Goal: Information Seeking & Learning: Learn about a topic

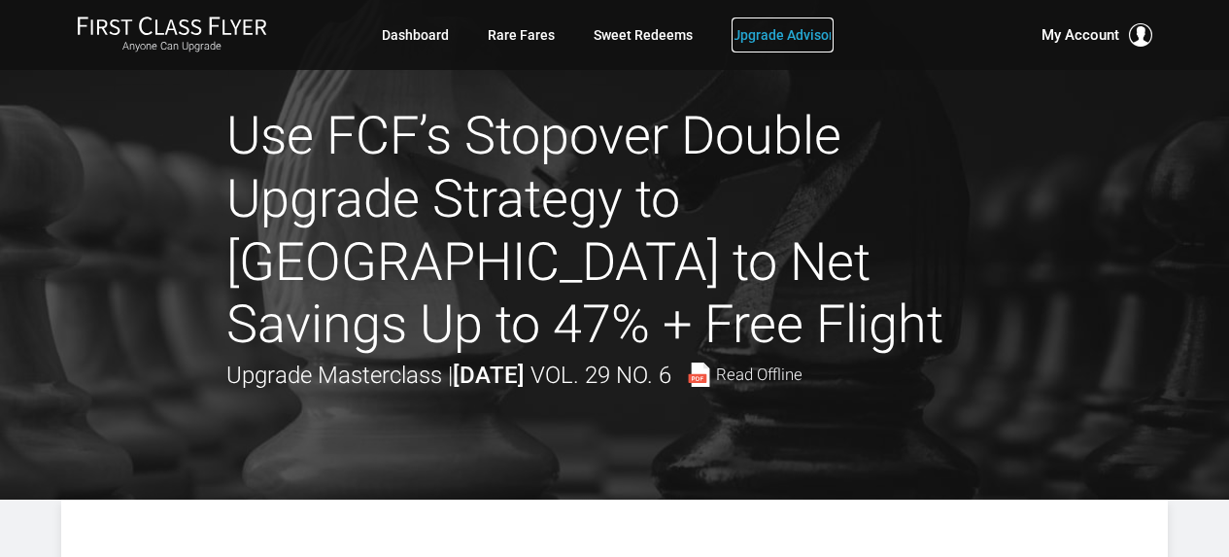
click at [805, 32] on link "Upgrade Advisor" at bounding box center [783, 34] width 102 height 35
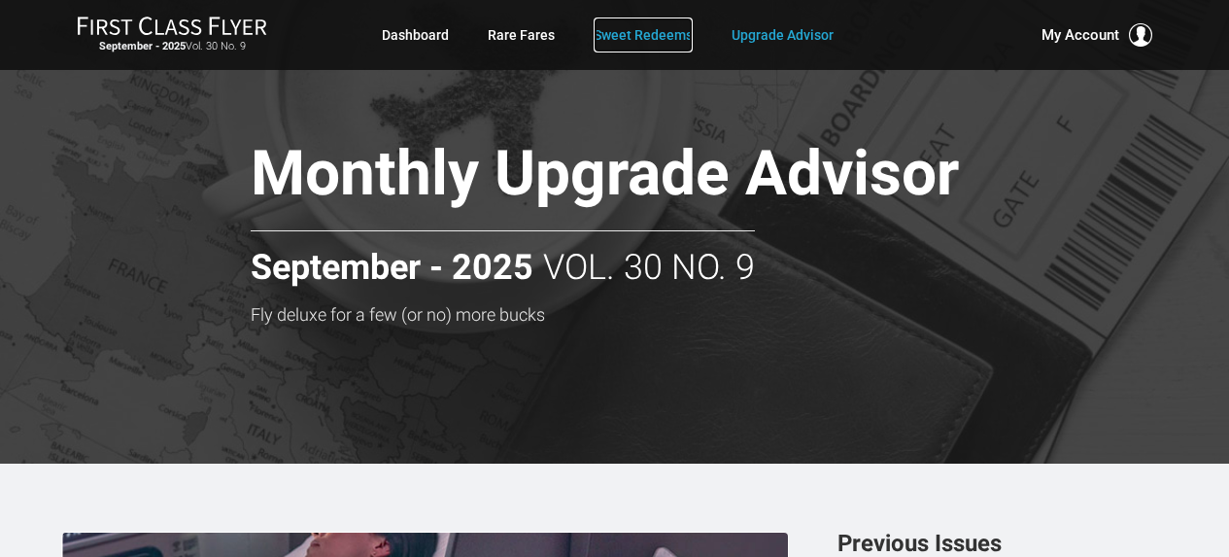
click at [657, 25] on link "Sweet Redeems" at bounding box center [643, 34] width 99 height 35
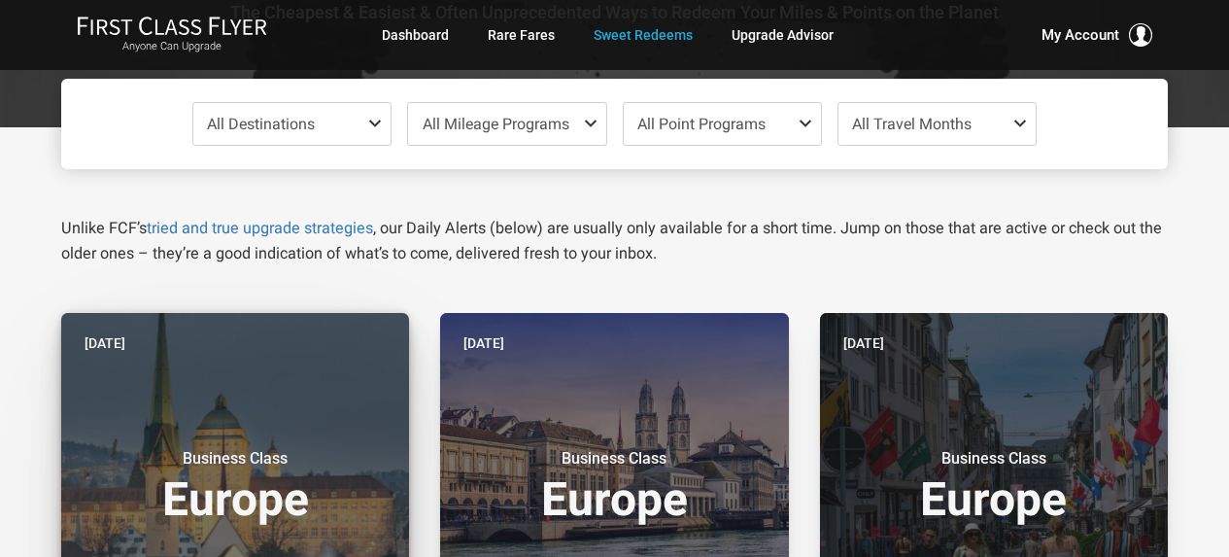
scroll to position [389, 0]
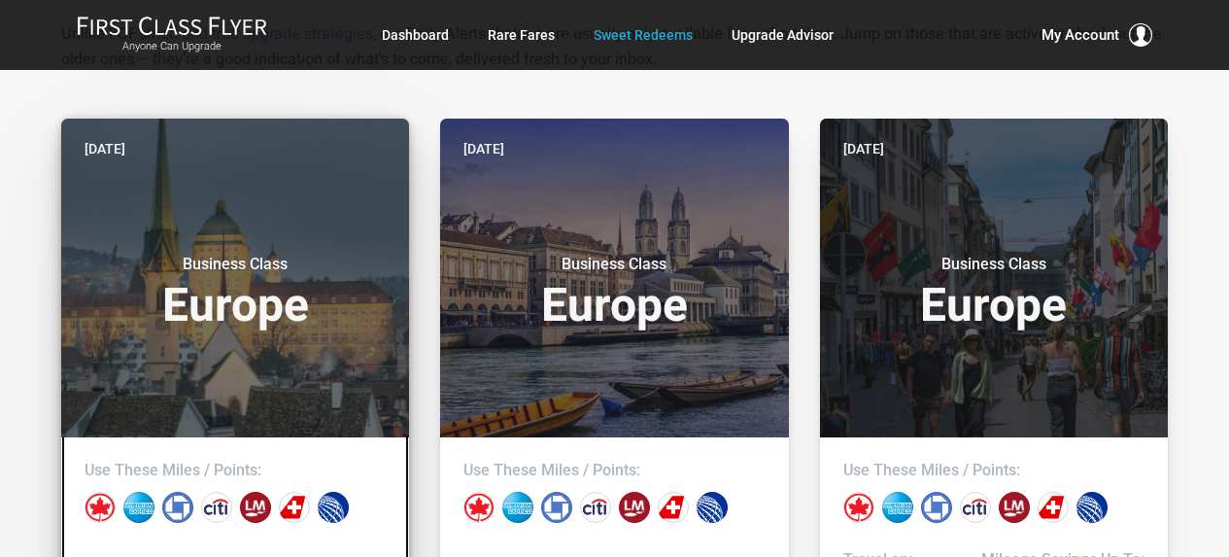
click at [303, 239] on div "Business Class Europe" at bounding box center [235, 286] width 301 height 103
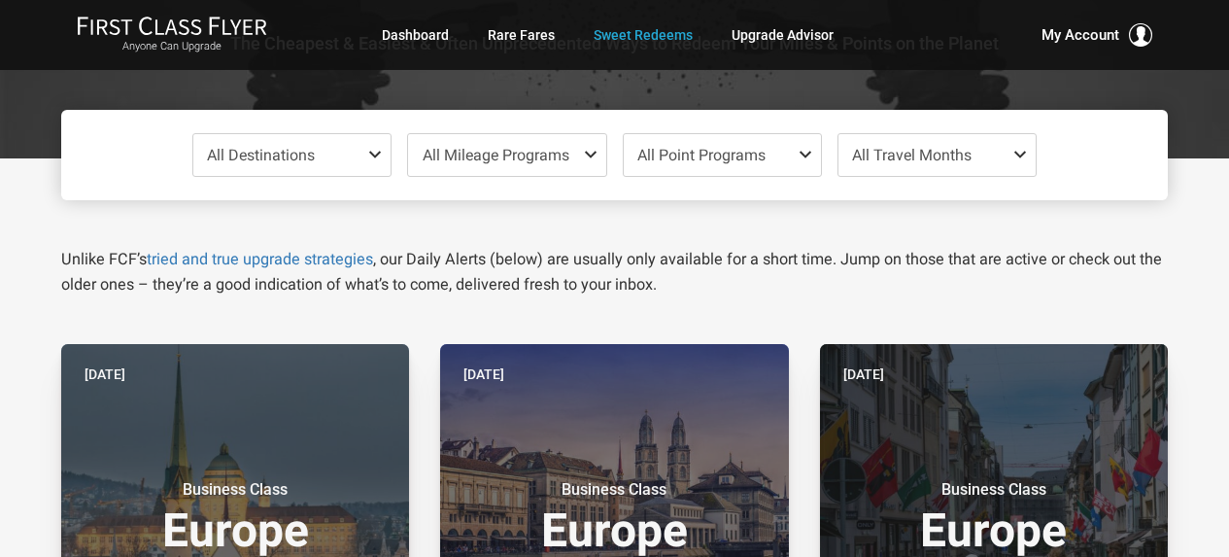
scroll to position [0, 0]
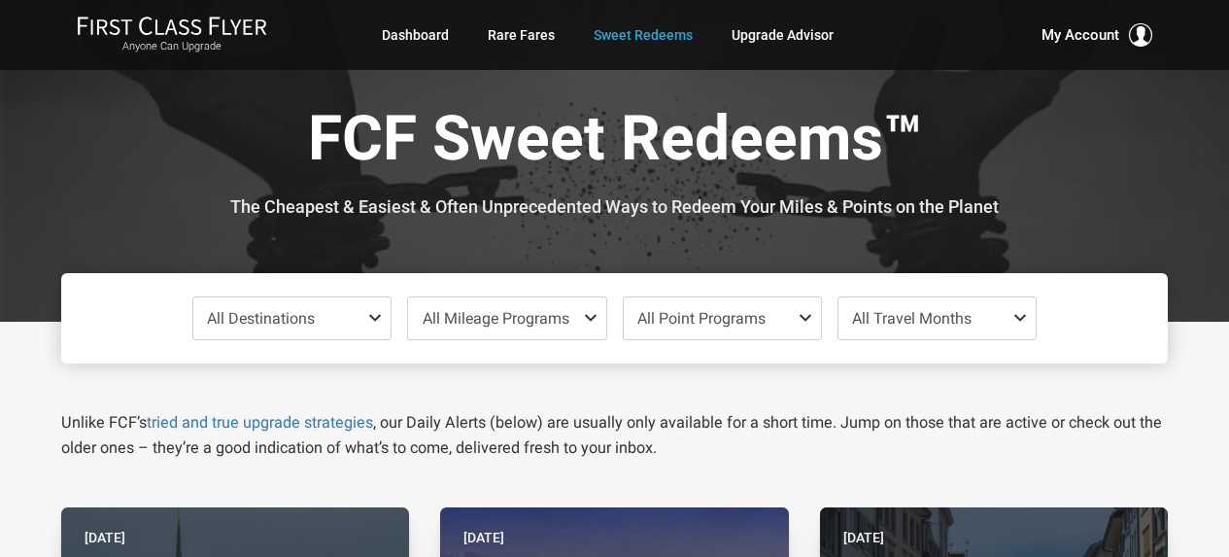
click at [358, 319] on span "All Destinations" at bounding box center [291, 318] width 197 height 42
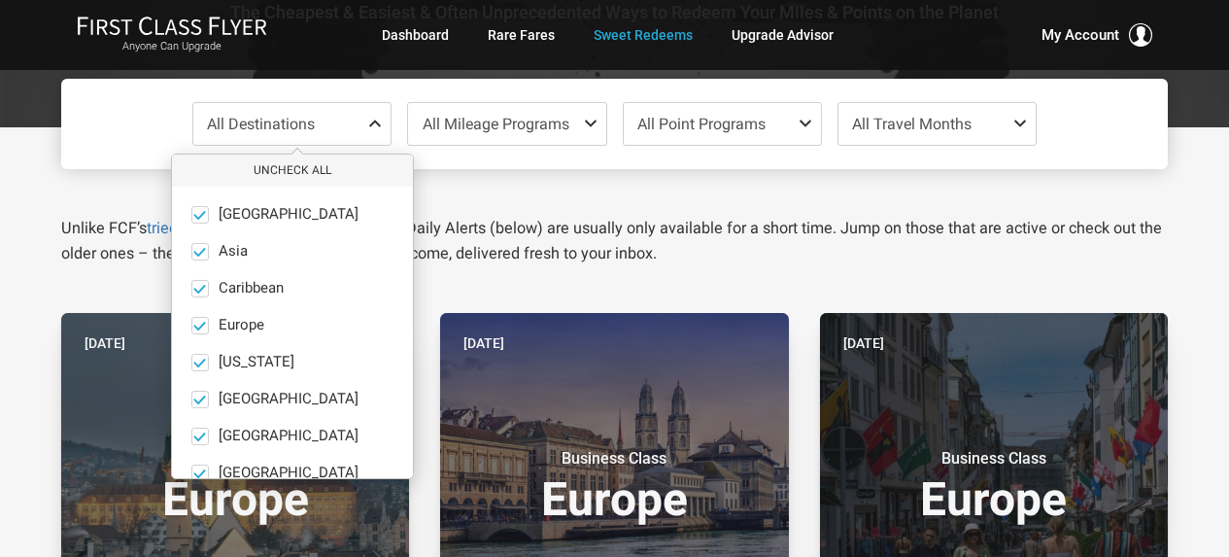
drag, startPoint x: 666, startPoint y: 237, endPoint x: 684, endPoint y: 215, distance: 29.0
click at [666, 237] on p "Unlike FCF’s tried and true upgrade strategies , our Daily Alerts (below) are u…" at bounding box center [614, 241] width 1107 height 51
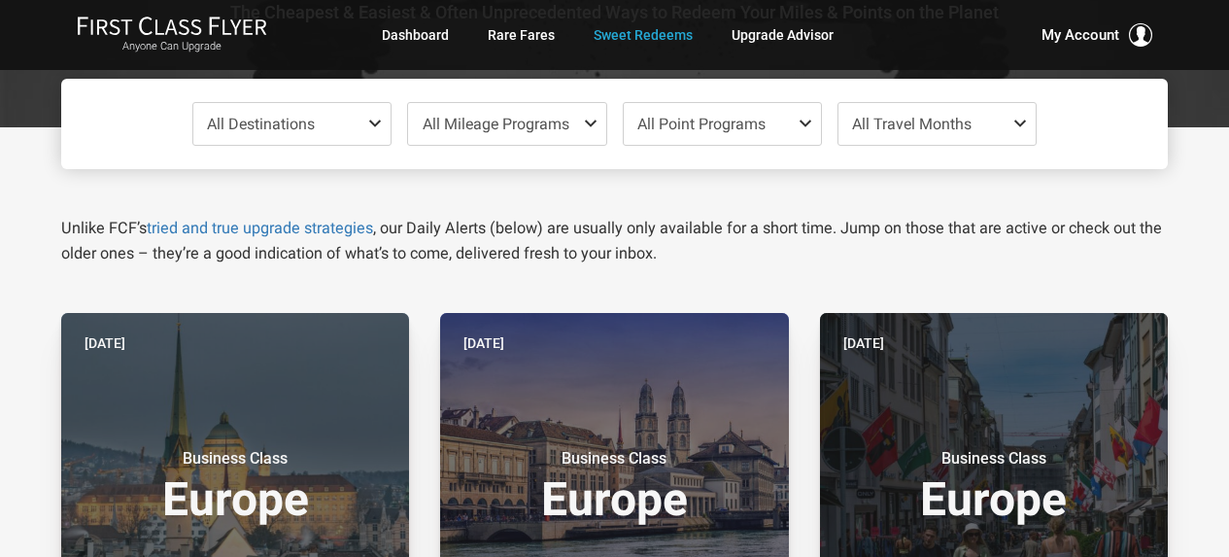
click at [896, 135] on span "All Travel Months" at bounding box center [937, 124] width 197 height 42
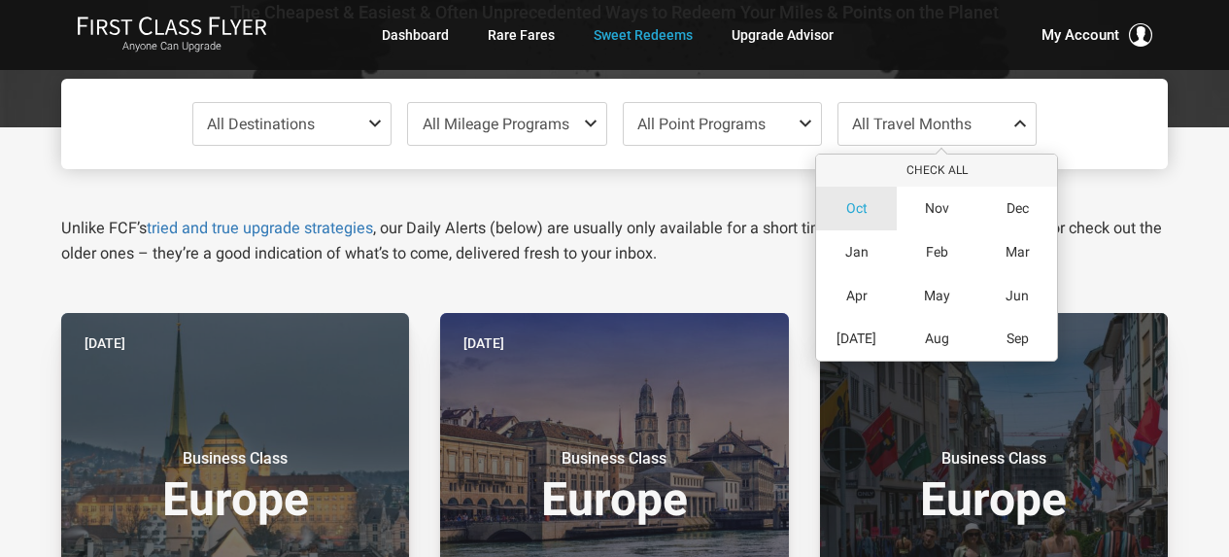
click at [863, 210] on span "Oct" at bounding box center [856, 208] width 21 height 17
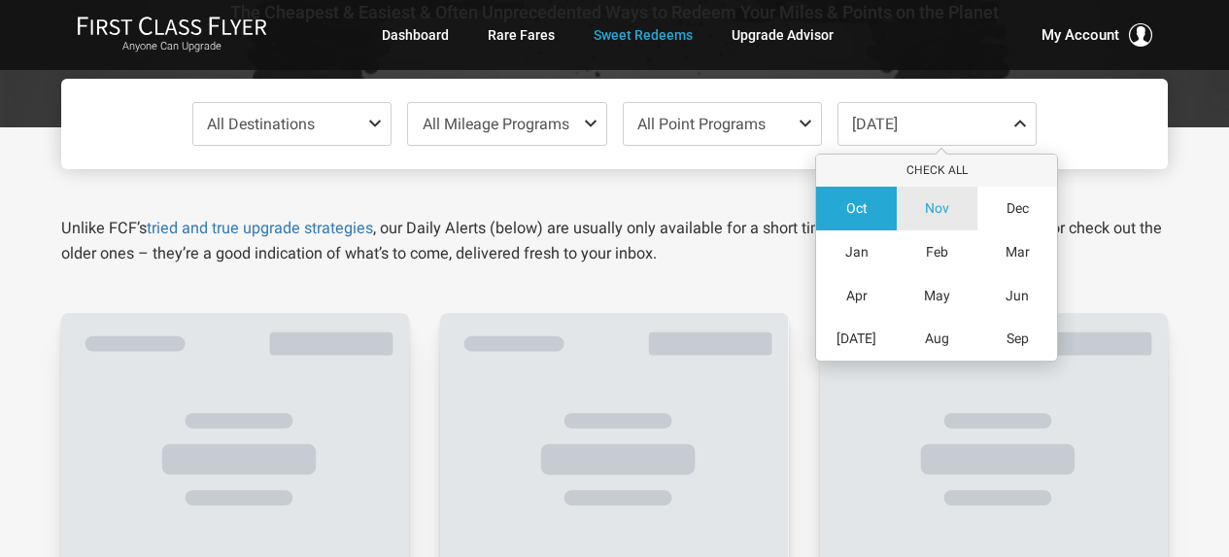
click at [944, 219] on div "Nov" at bounding box center [937, 209] width 81 height 44
click at [624, 193] on div "Unlike FCF’s tried and true upgrade strategies , our Daily Alerts (below) are u…" at bounding box center [615, 217] width 1136 height 97
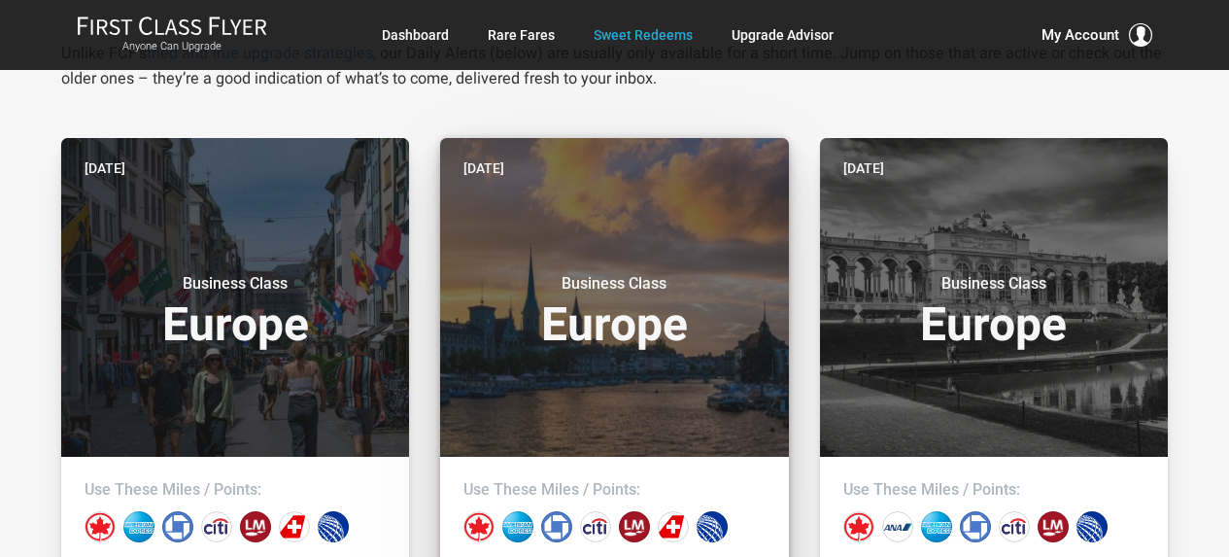
scroll to position [389, 0]
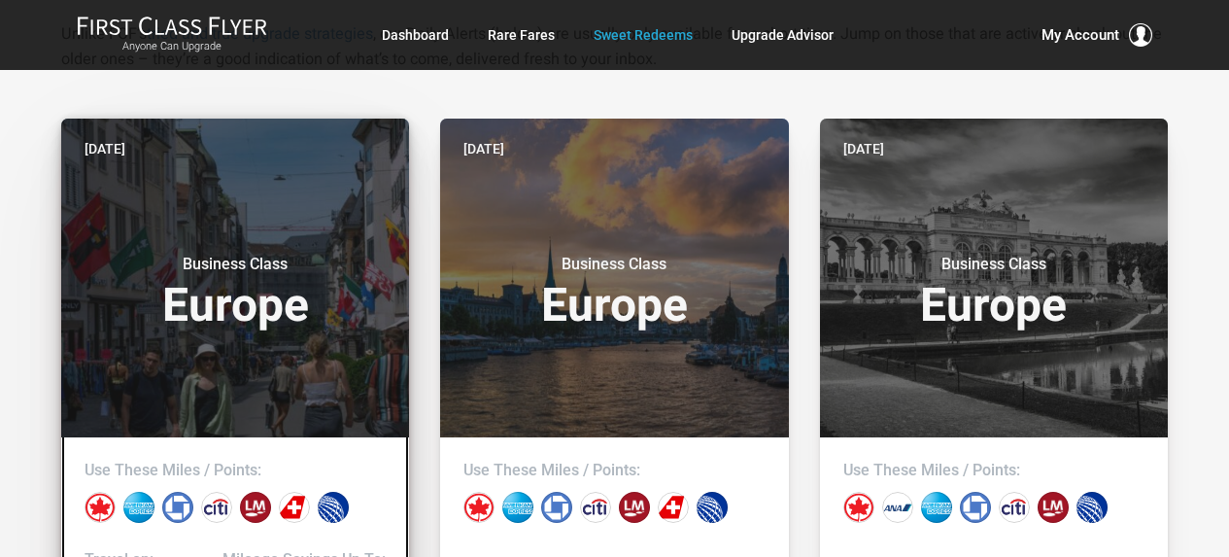
click at [300, 228] on header "Yesterday Business Class Europe" at bounding box center [235, 278] width 348 height 319
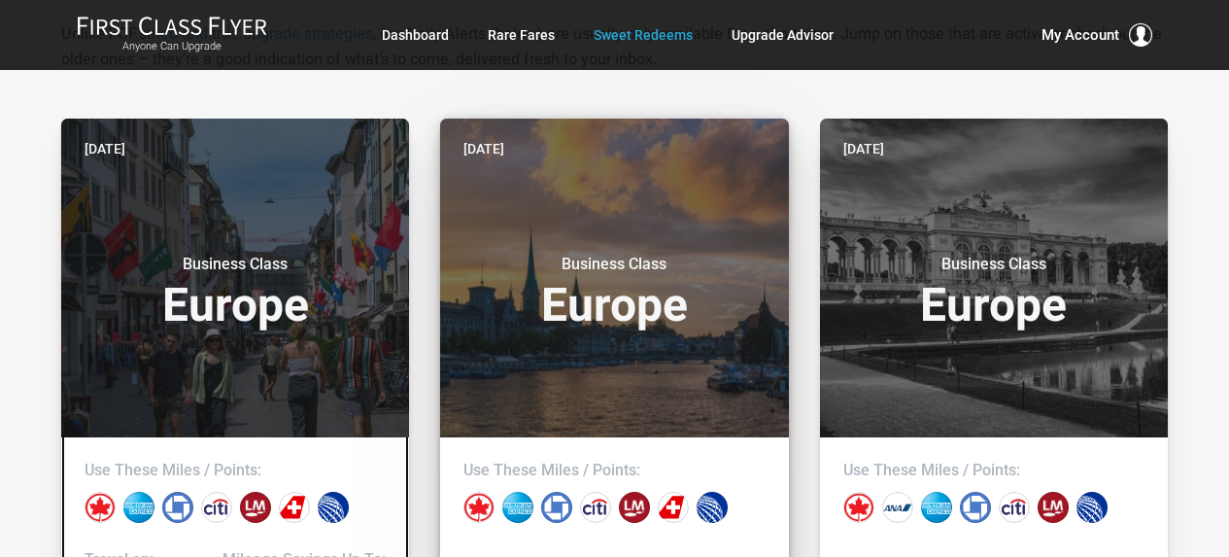
scroll to position [0, 0]
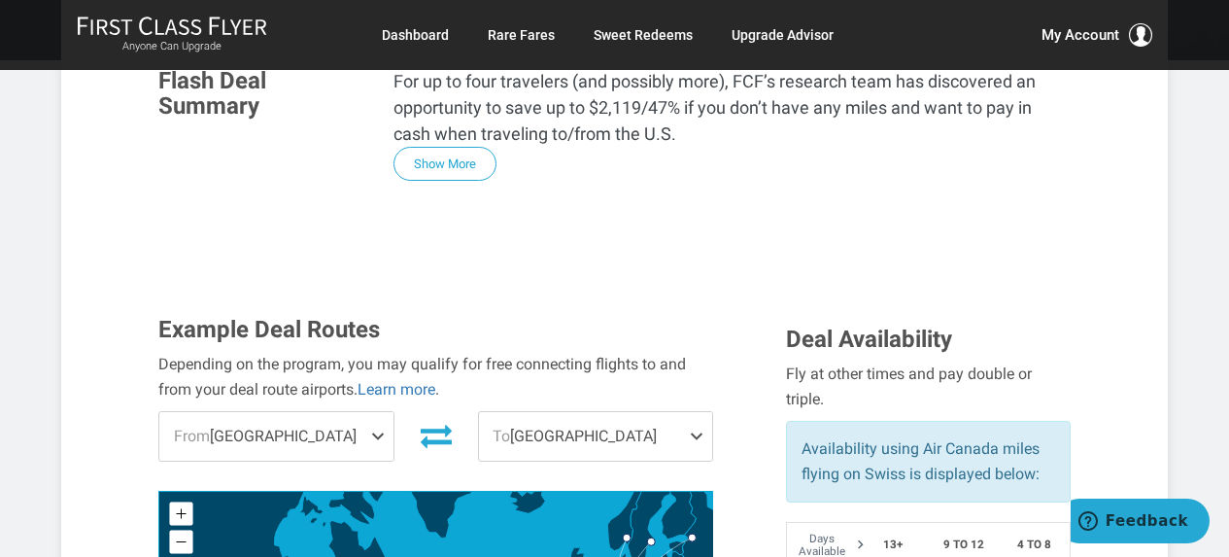
scroll to position [680, 0]
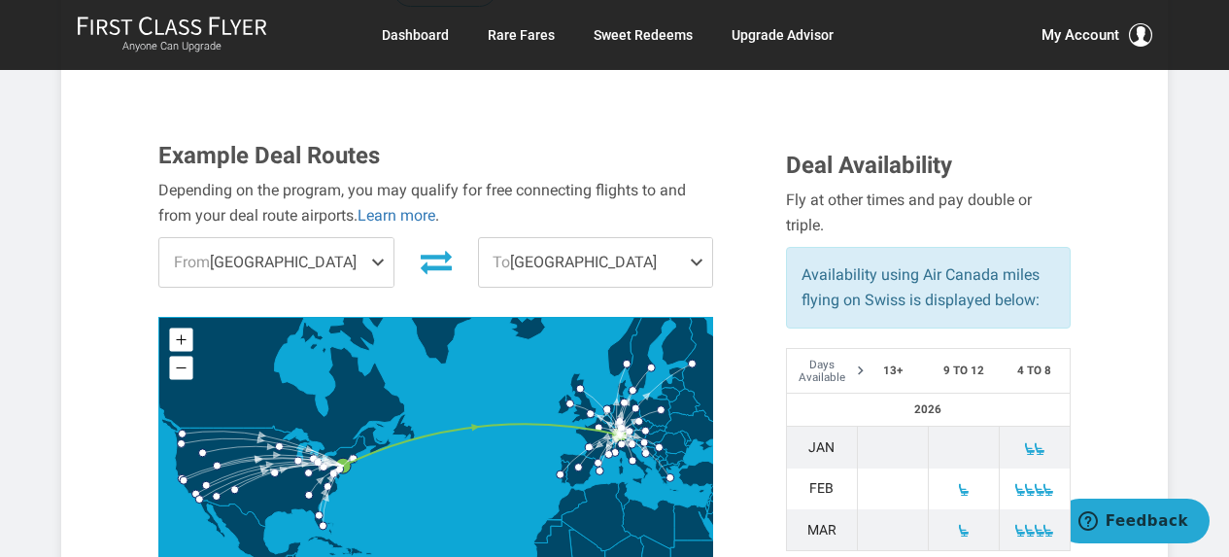
click at [328, 238] on span "From Newark" at bounding box center [275, 262] width 233 height 49
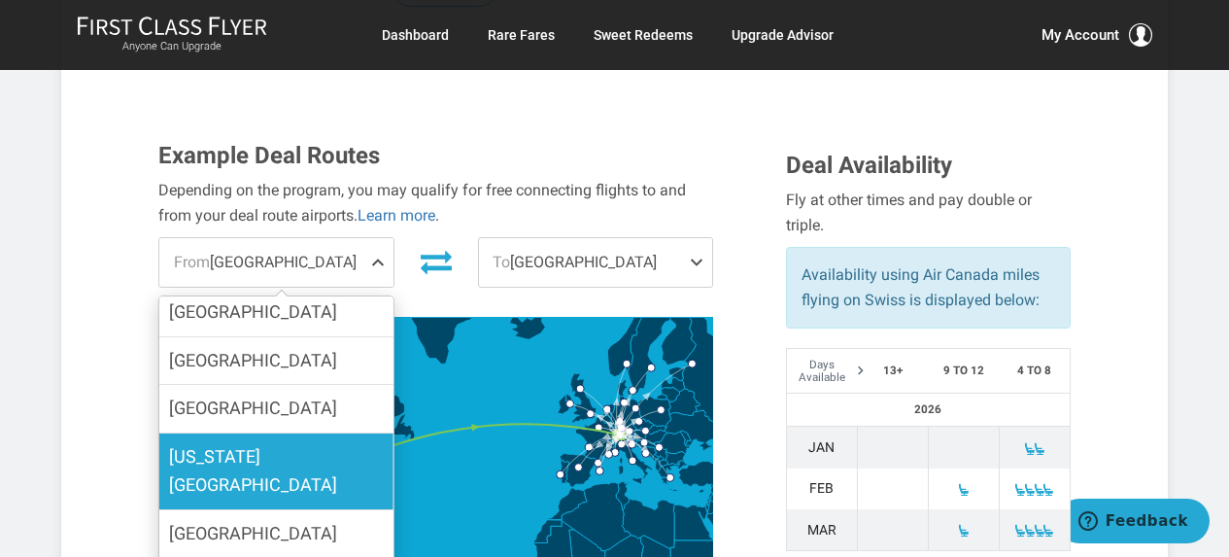
scroll to position [389, 0]
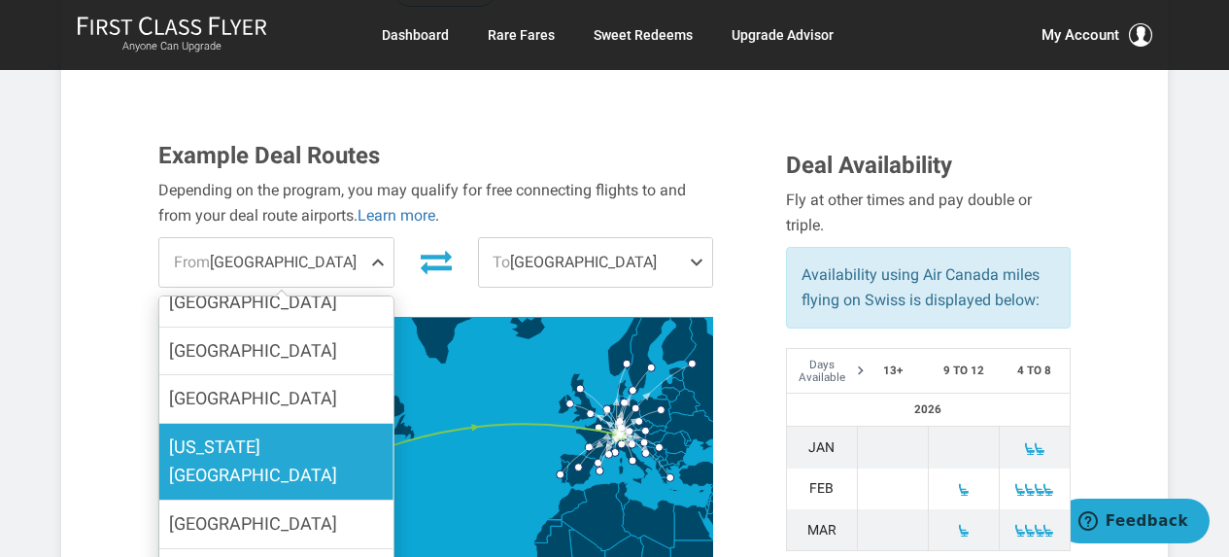
click at [303, 424] on label "Kansas City" at bounding box center [275, 462] width 233 height 76
click at [0, 0] on input "Kansas City" at bounding box center [0, 0] width 0 height 0
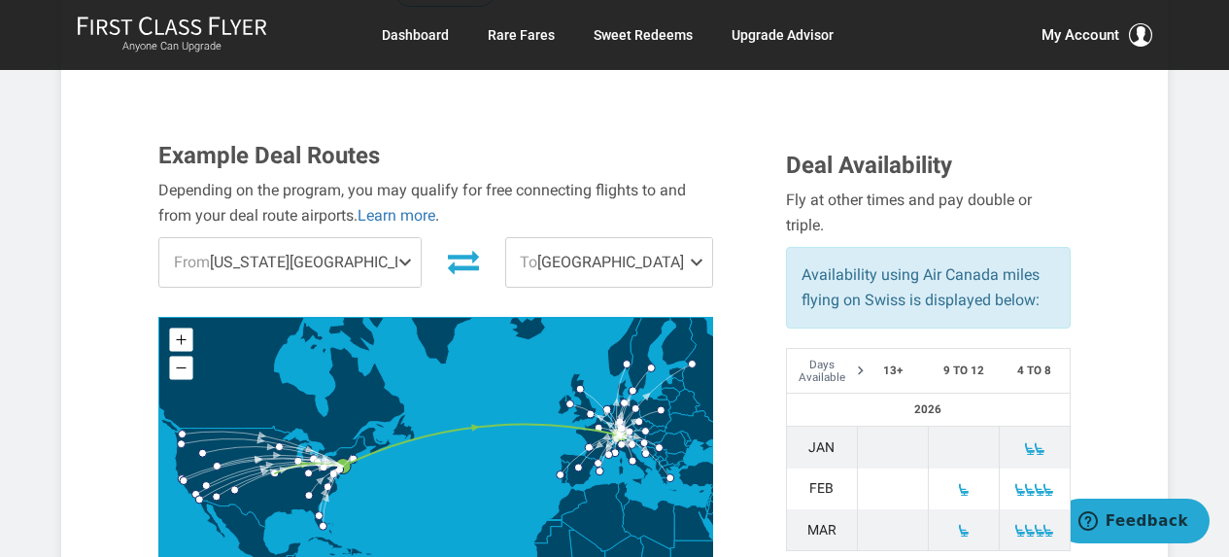
click at [609, 238] on span "To Zurich" at bounding box center [609, 262] width 206 height 49
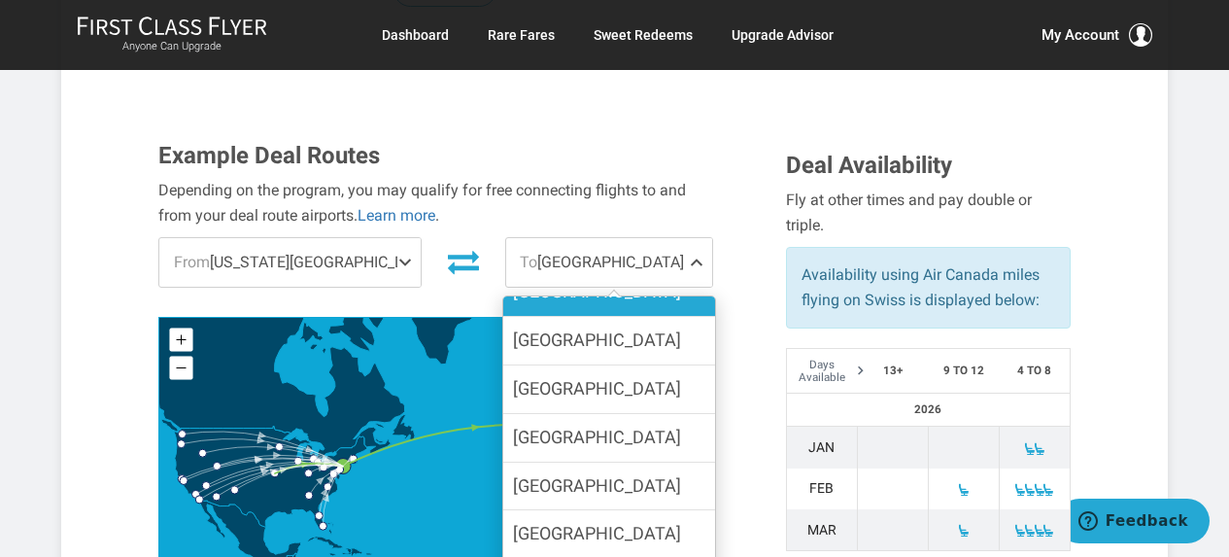
scroll to position [583, 0]
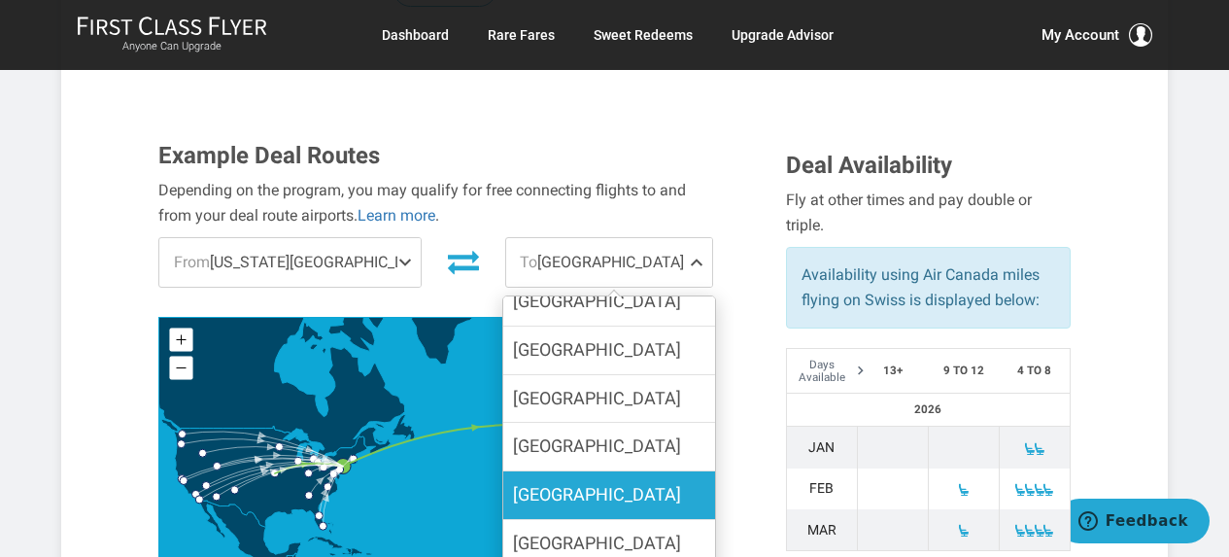
click at [615, 471] on label "[GEOGRAPHIC_DATA]" at bounding box center [609, 495] width 212 height 48
click at [0, 0] on input "[GEOGRAPHIC_DATA]" at bounding box center [0, 0] width 0 height 0
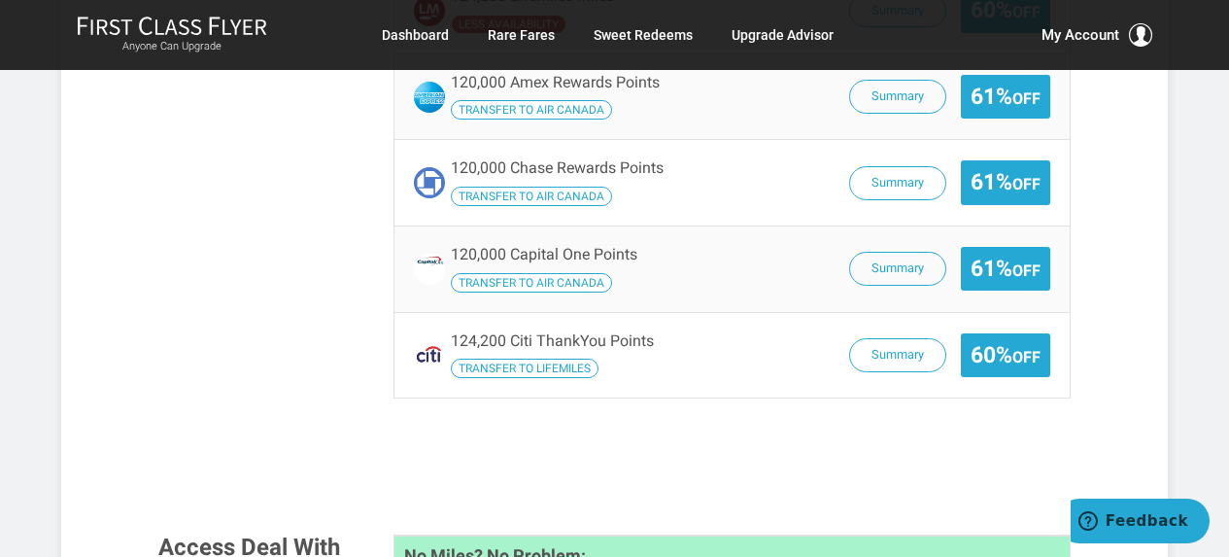
scroll to position [1846, 0]
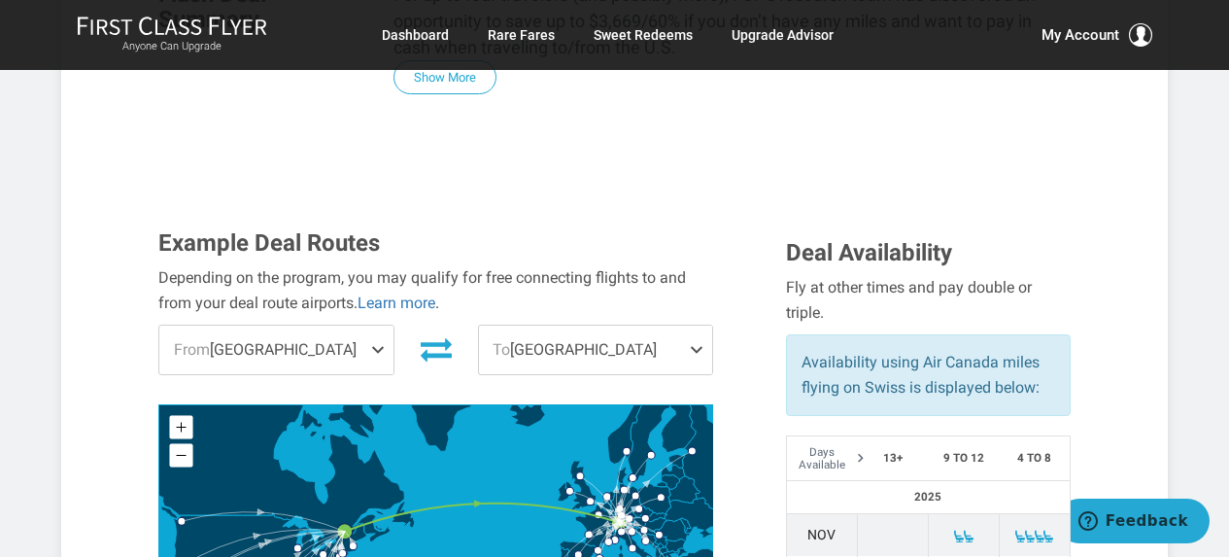
scroll to position [583, 0]
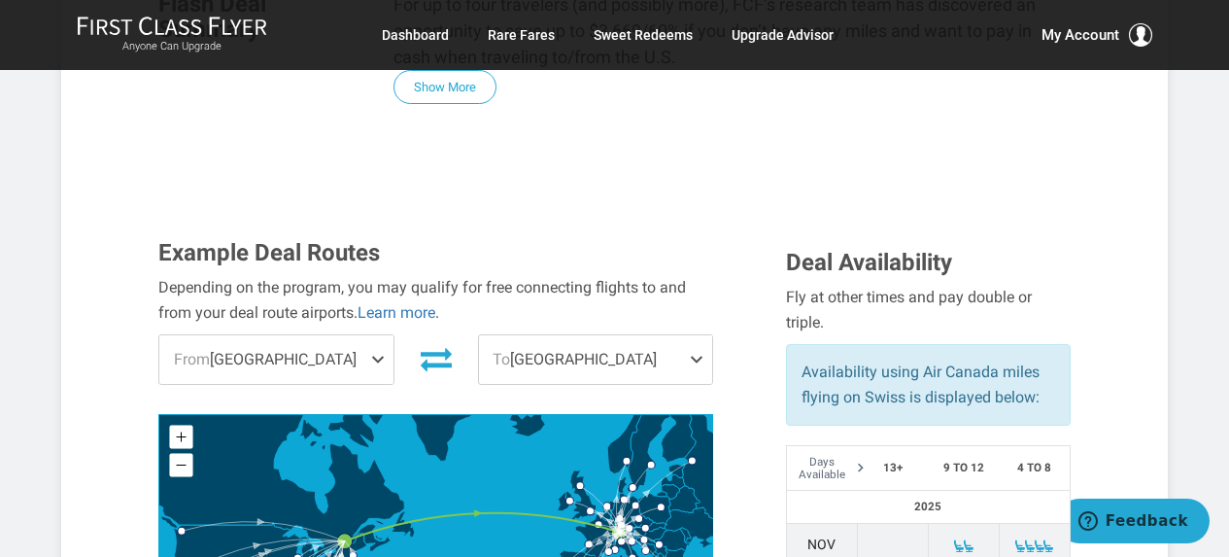
click at [310, 335] on span "From Montreal" at bounding box center [275, 359] width 233 height 49
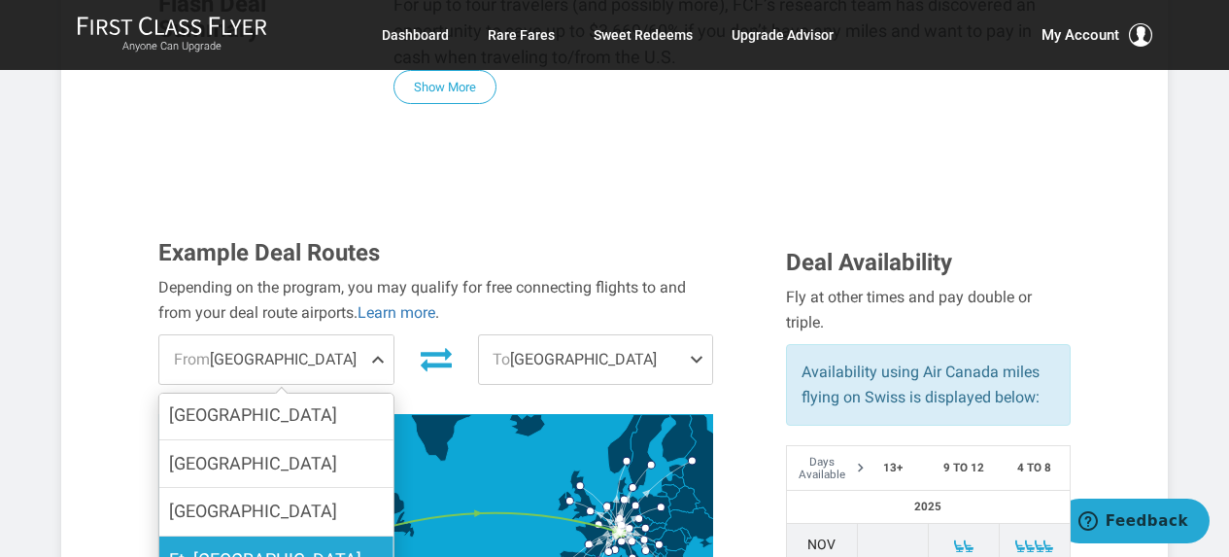
scroll to position [97, 0]
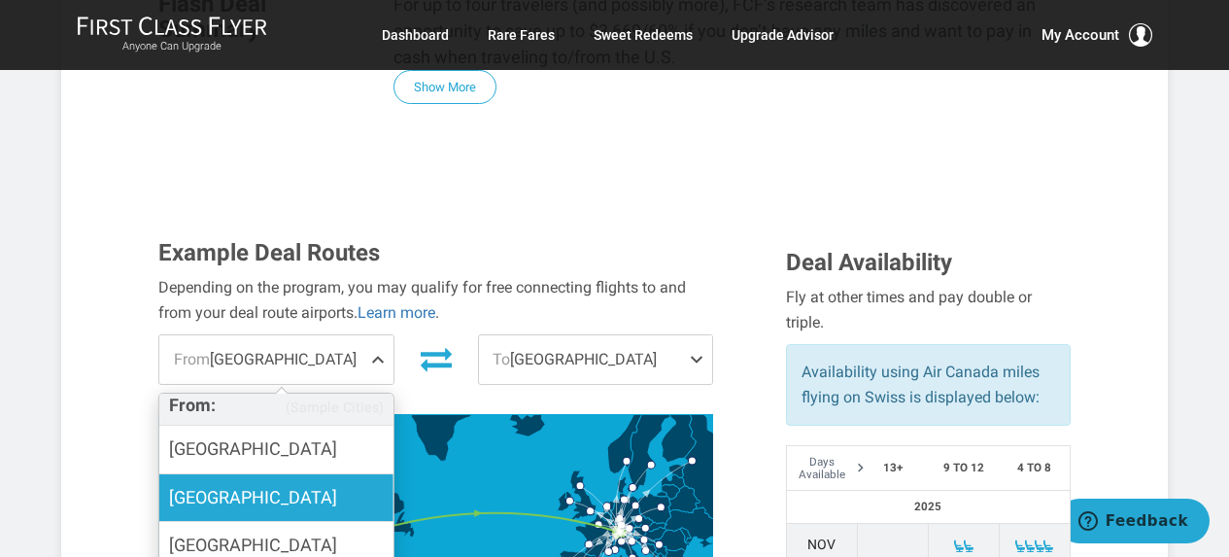
click at [302, 474] on label "[GEOGRAPHIC_DATA]" at bounding box center [275, 498] width 233 height 48
click at [0, 0] on input "[GEOGRAPHIC_DATA]" at bounding box center [0, 0] width 0 height 0
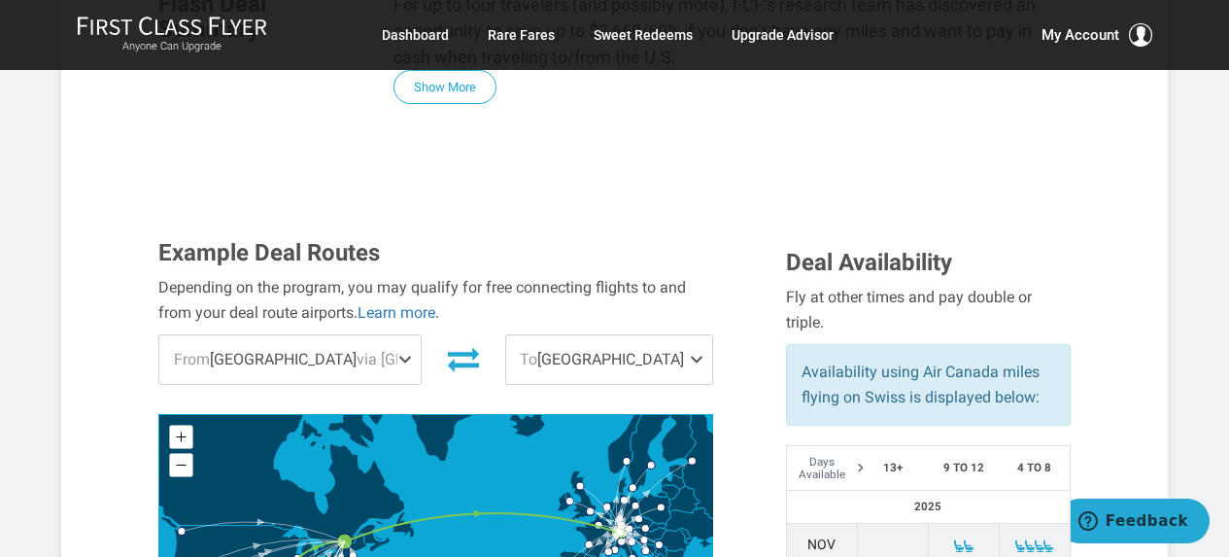
click at [643, 335] on span "To Zurich" at bounding box center [609, 359] width 206 height 49
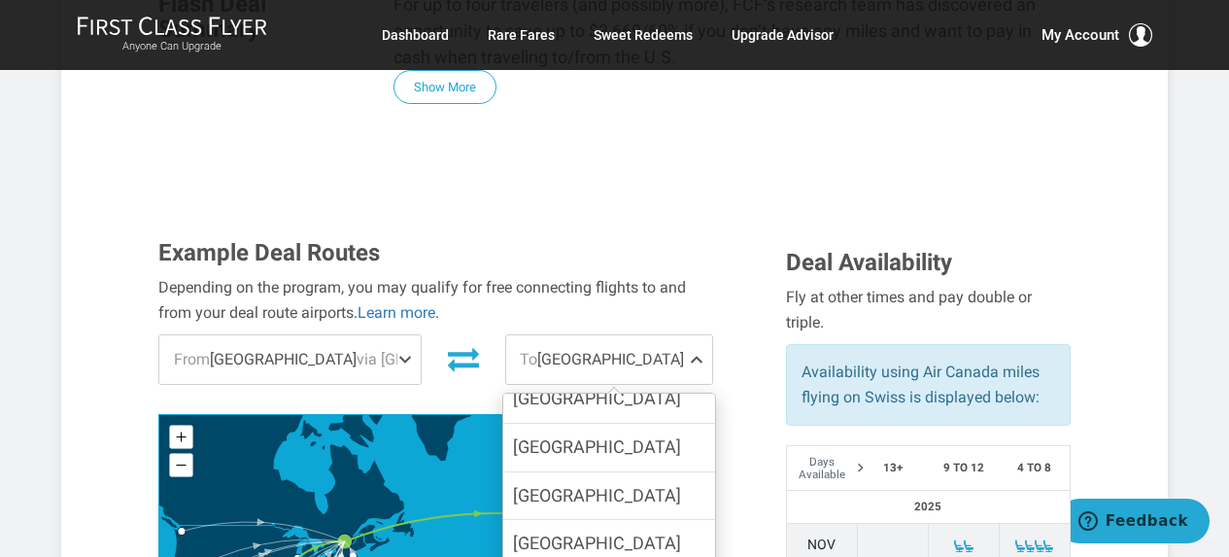
scroll to position [777, 0]
click at [610, 374] on label "[GEOGRAPHIC_DATA]" at bounding box center [609, 398] width 212 height 48
click at [0, 0] on input "[GEOGRAPHIC_DATA]" at bounding box center [0, 0] width 0 height 0
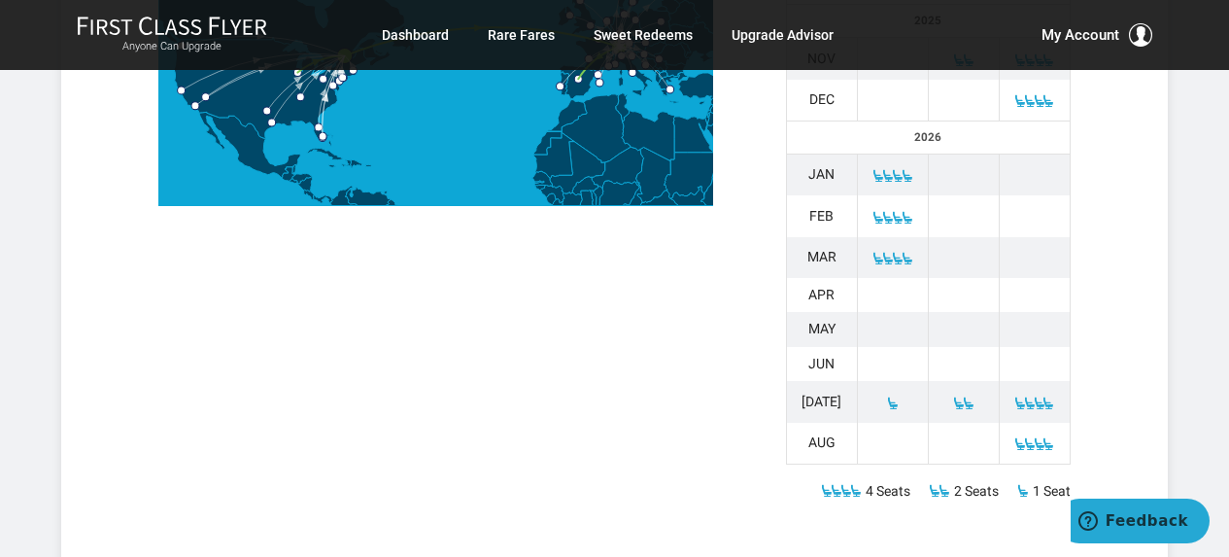
scroll to position [1361, 0]
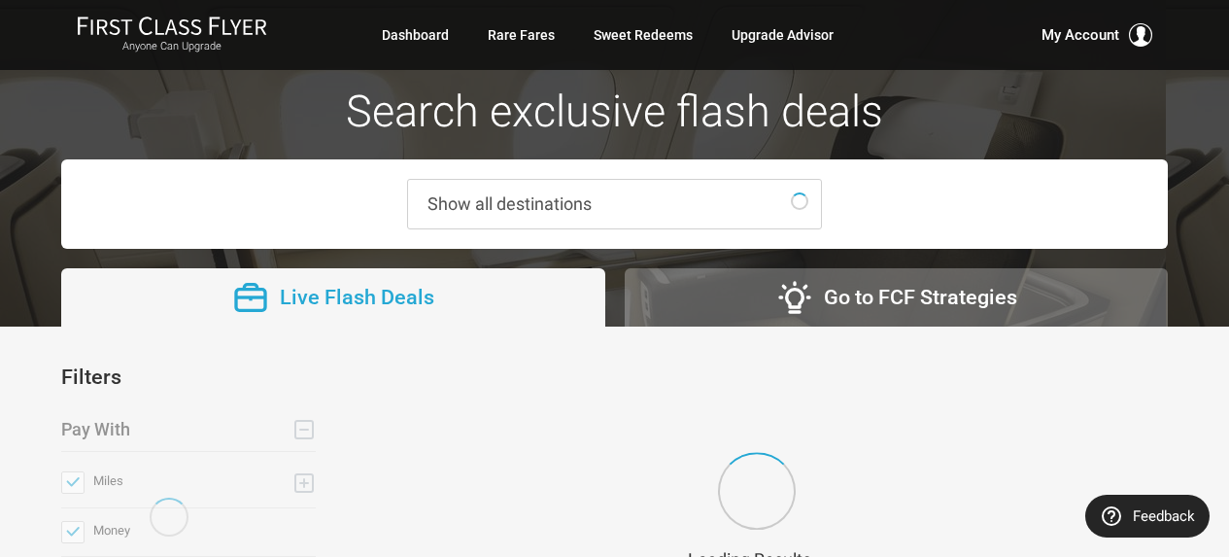
click at [560, 207] on span "Show all destinations" at bounding box center [510, 203] width 164 height 20
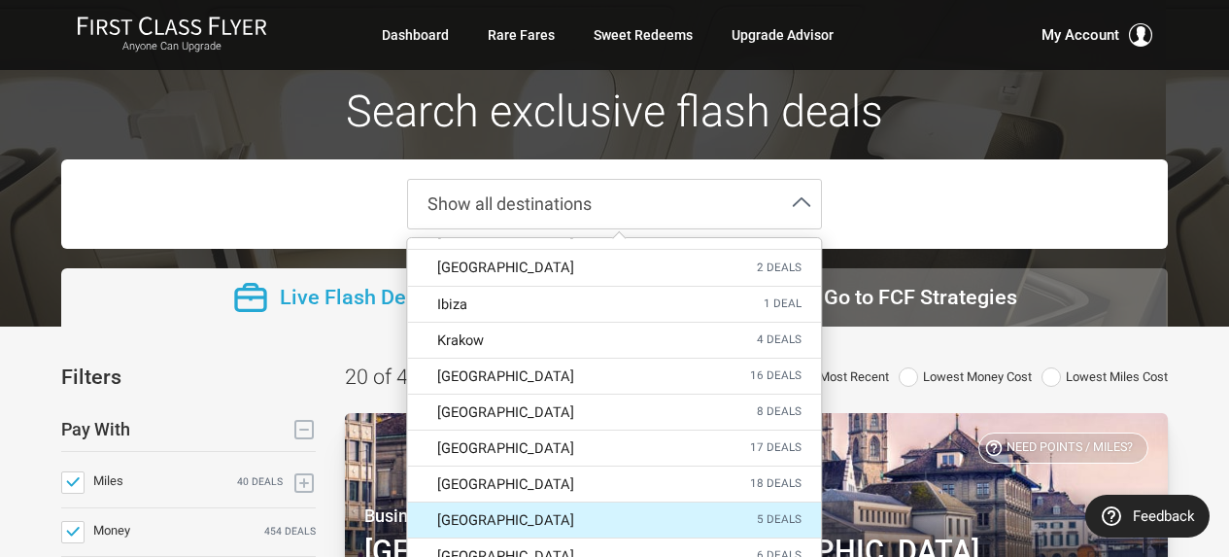
scroll to position [972, 0]
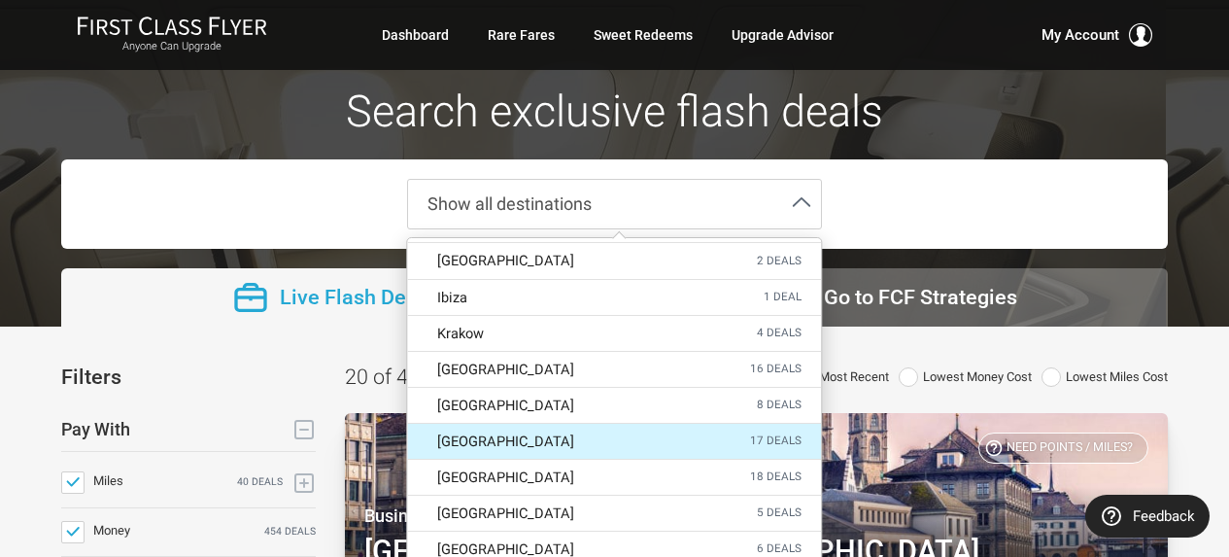
click at [761, 434] on span "17 deals" at bounding box center [776, 440] width 52 height 13
click at [0, 0] on input "Madrid 17 deals" at bounding box center [0, 0] width 0 height 0
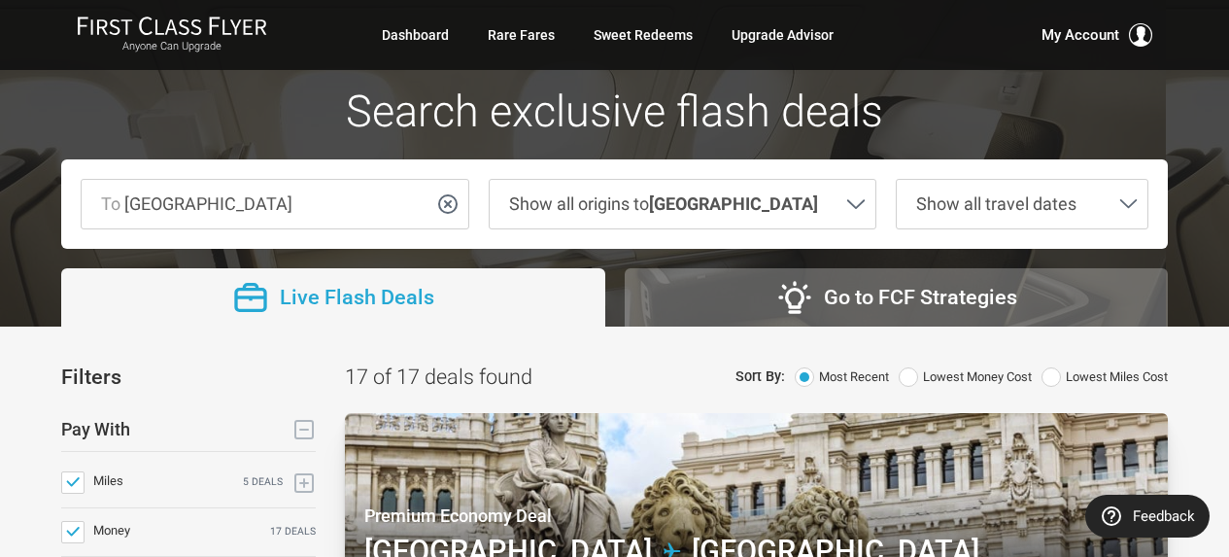
click at [996, 206] on span "Show all travel dates" at bounding box center [996, 203] width 160 height 20
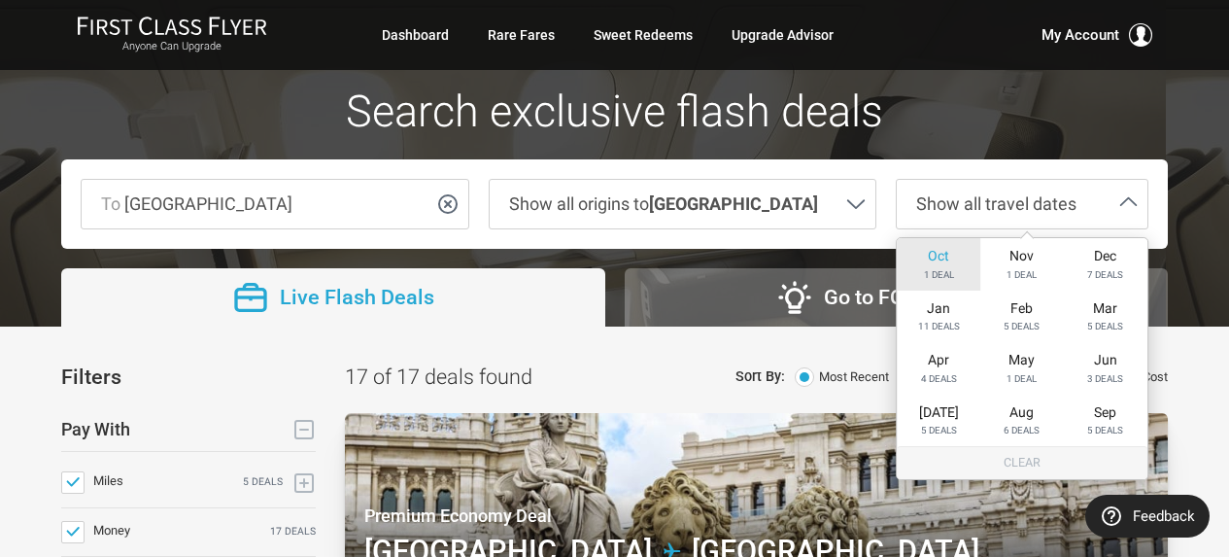
click at [940, 256] on span "Oct" at bounding box center [938, 256] width 21 height 17
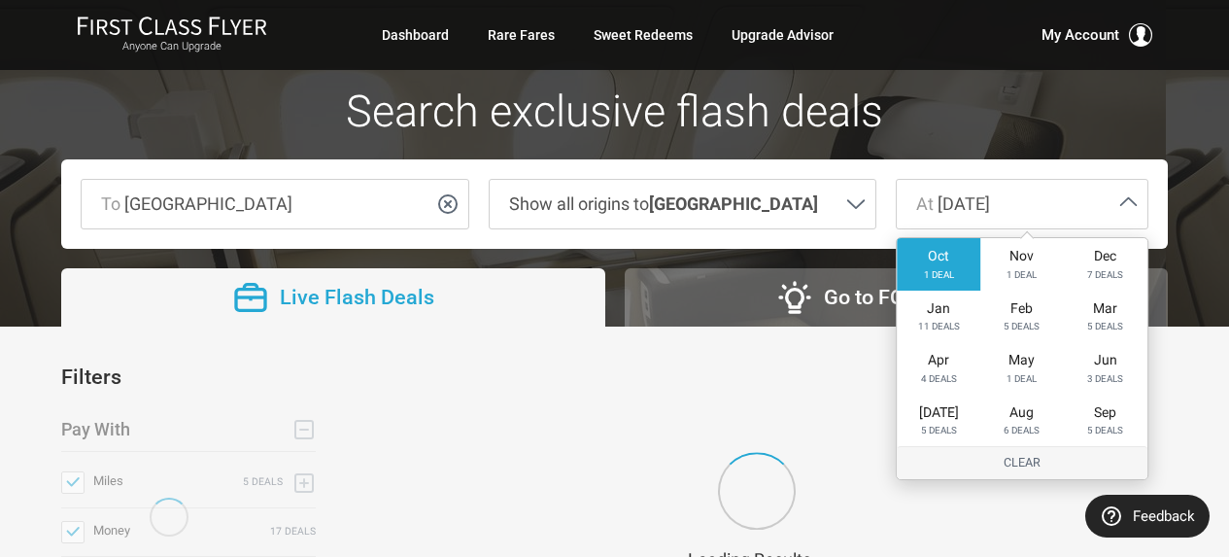
click at [1201, 275] on div at bounding box center [614, 163] width 1229 height 327
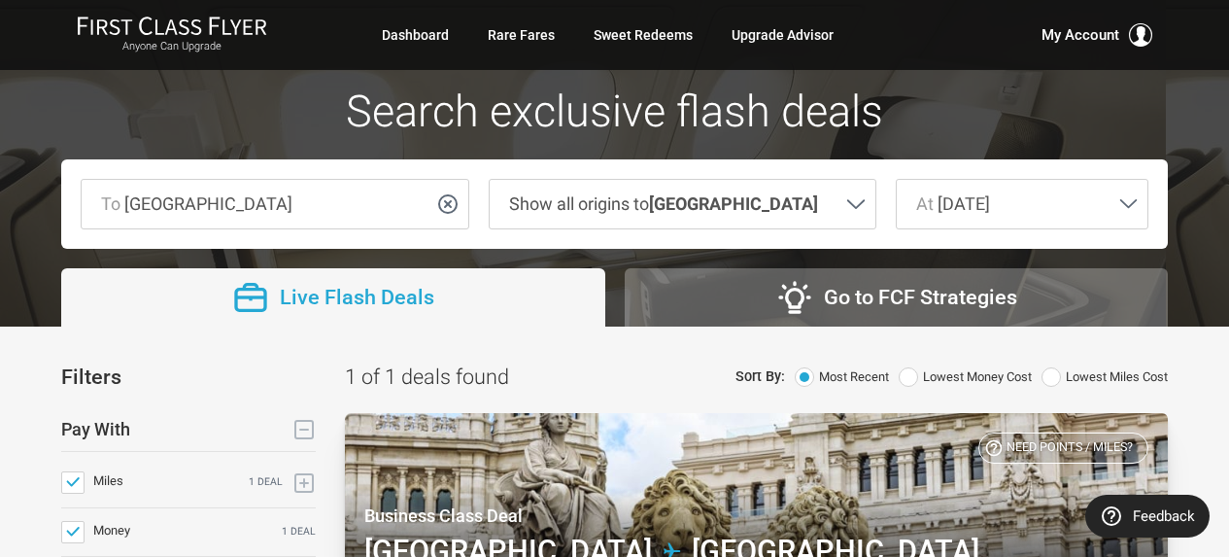
scroll to position [292, 0]
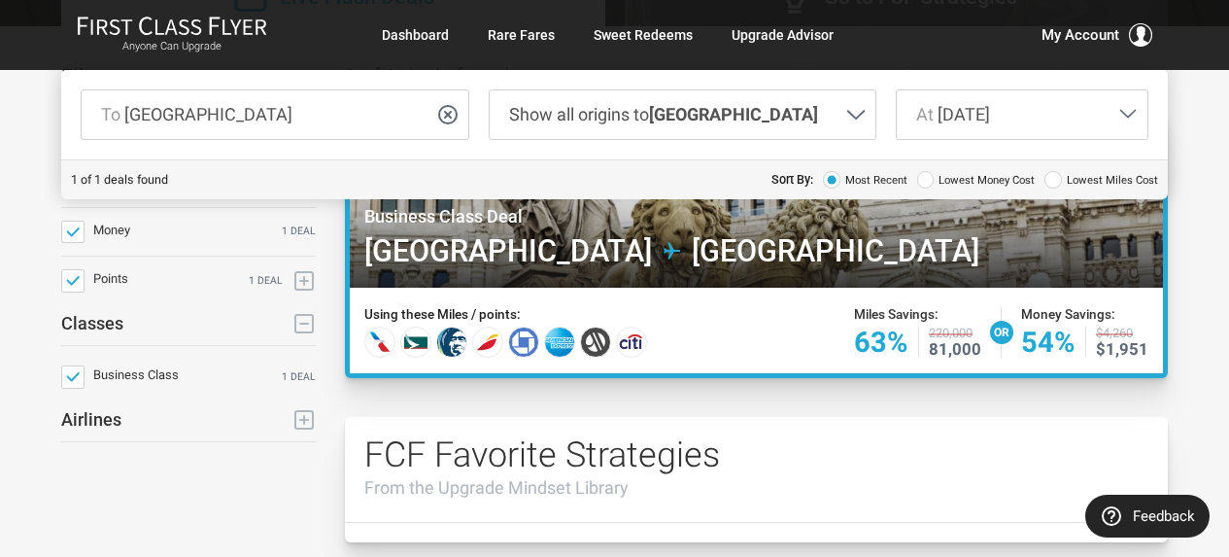
click at [760, 233] on div at bounding box center [756, 203] width 822 height 180
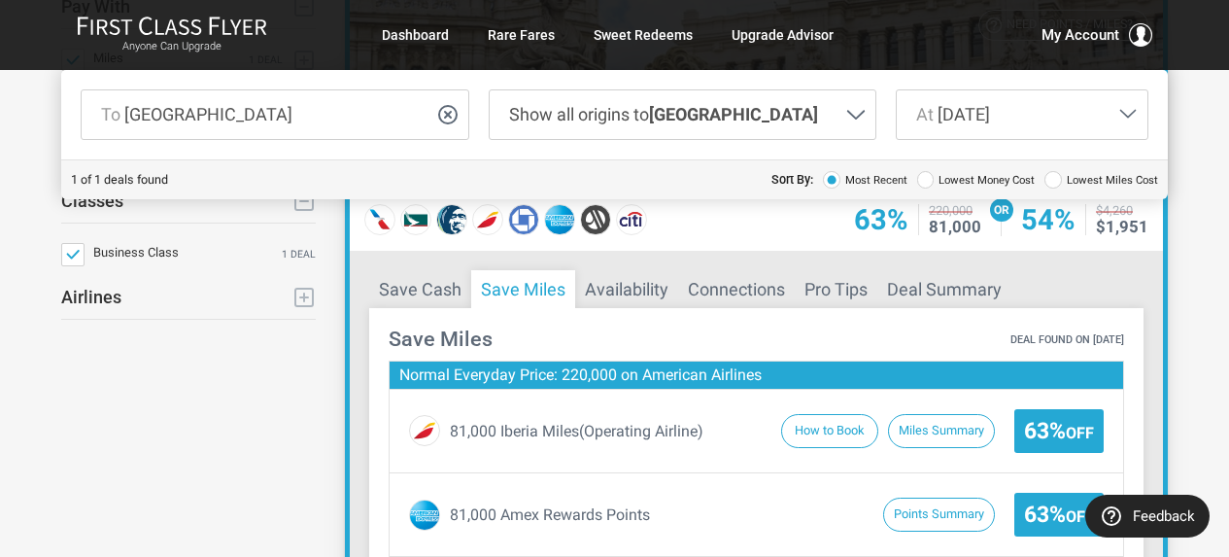
scroll to position [486, 0]
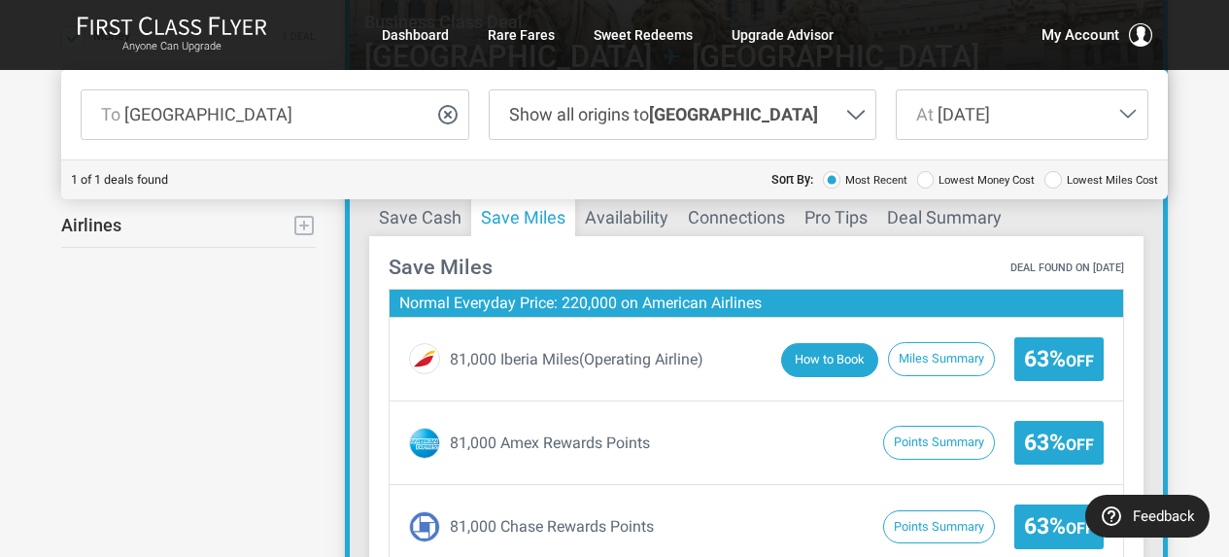
click at [835, 366] on button "How to Book" at bounding box center [829, 360] width 97 height 34
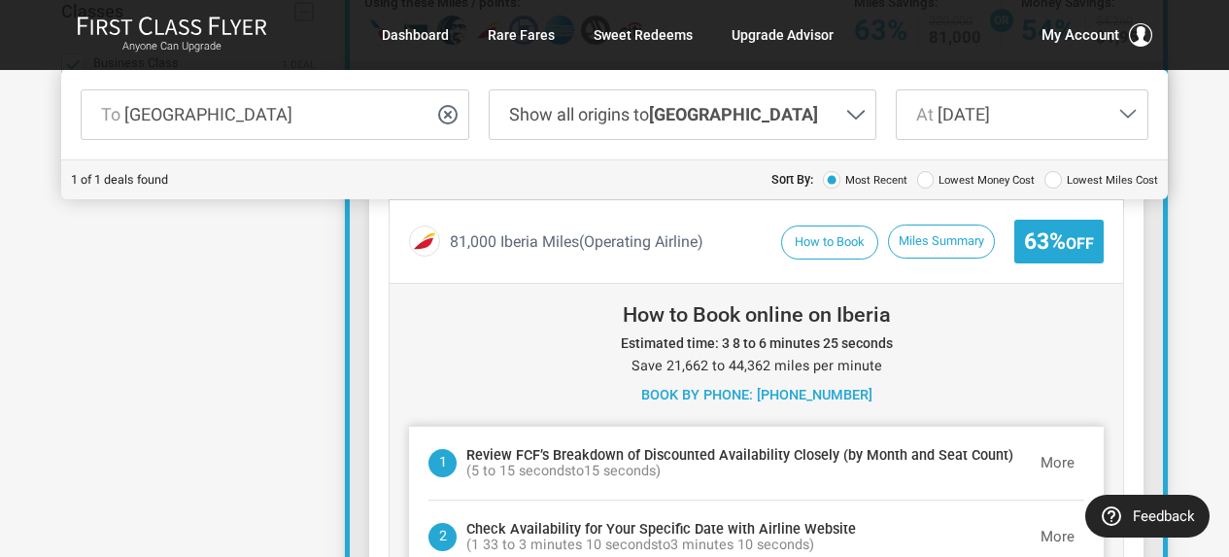
scroll to position [583, 0]
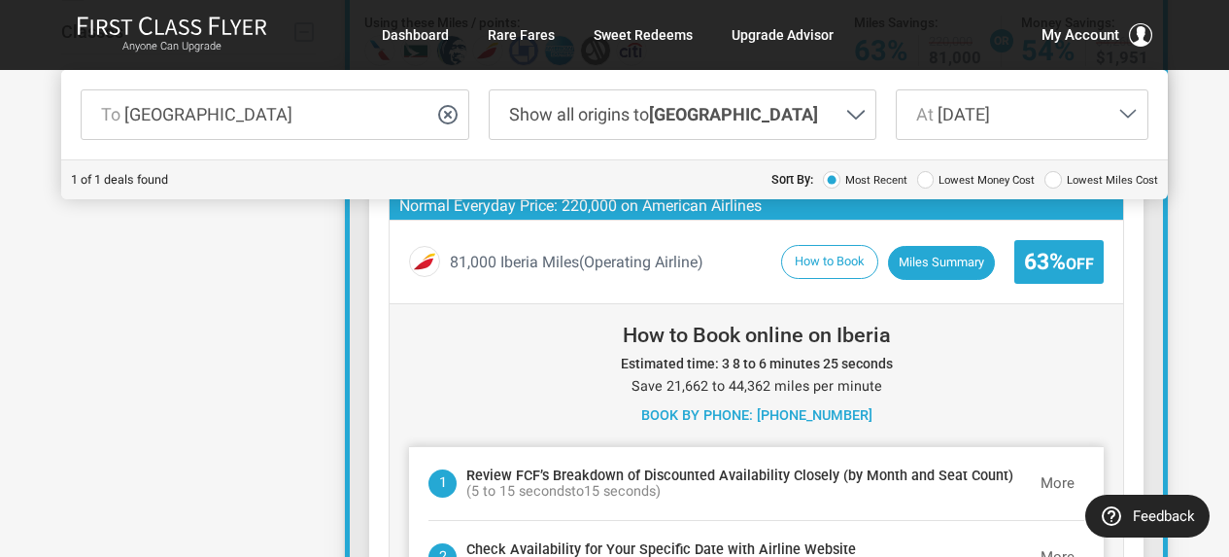
click at [946, 264] on button "Miles Summary" at bounding box center [941, 263] width 107 height 34
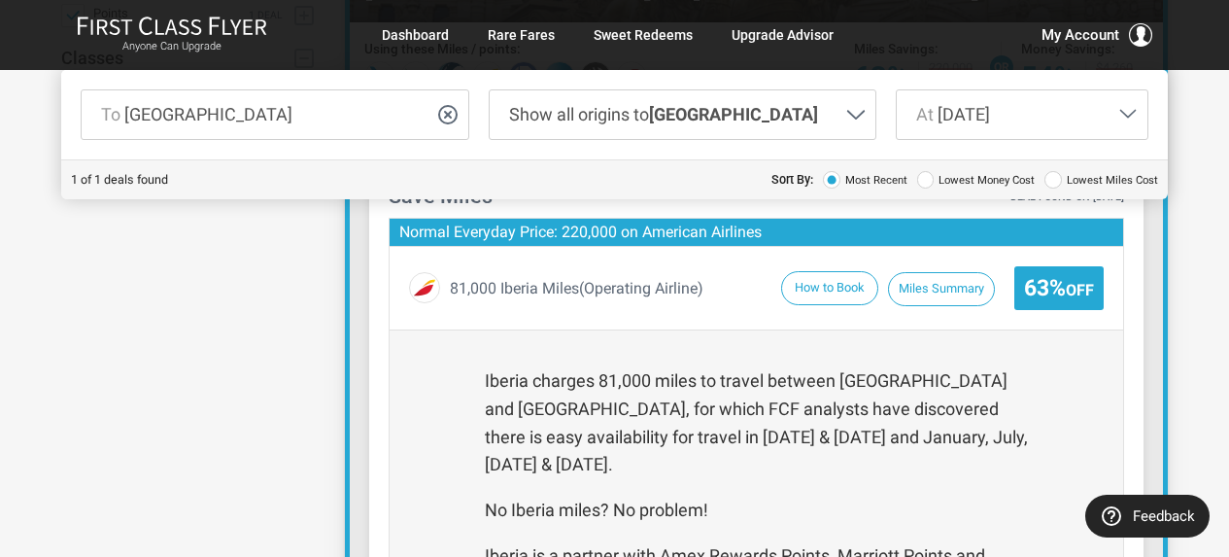
scroll to position [486, 0]
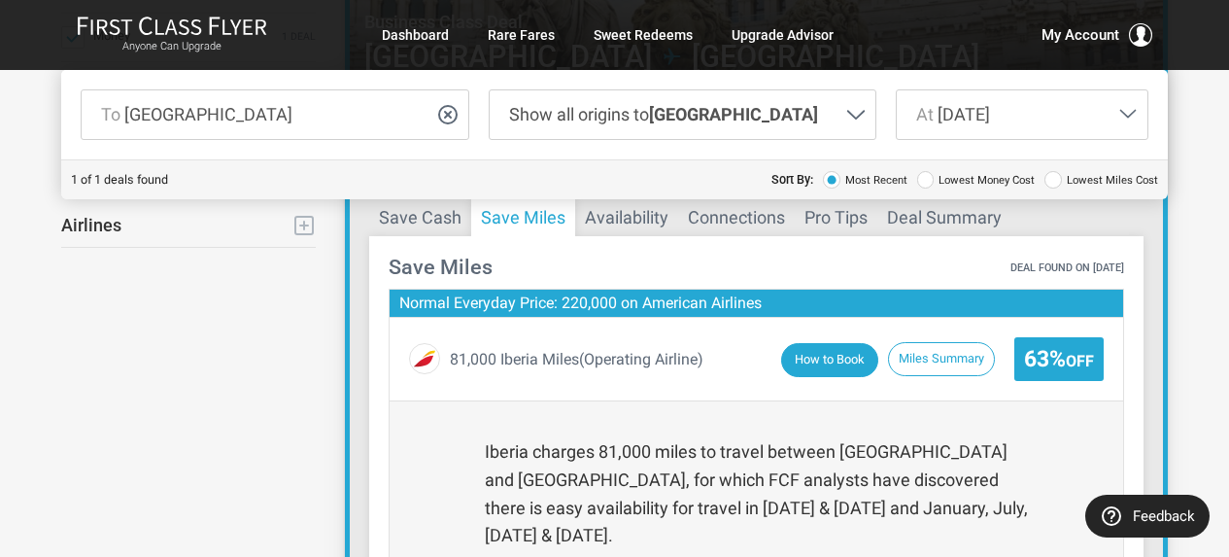
click at [840, 364] on button "How to Book" at bounding box center [829, 360] width 97 height 34
